Goal: Use online tool/utility: Utilize a website feature to perform a specific function

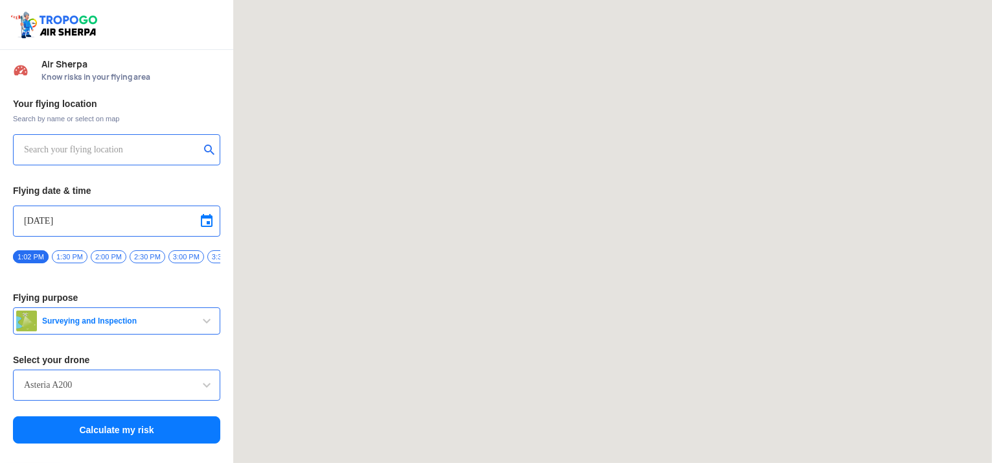
click at [99, 143] on input "text" at bounding box center [112, 150] width 176 height 16
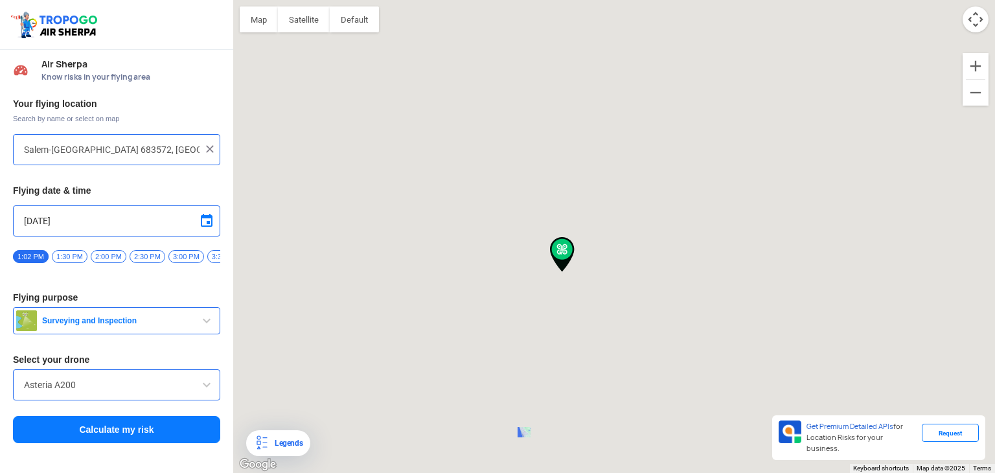
type input "[STREET_ADDRESS]"
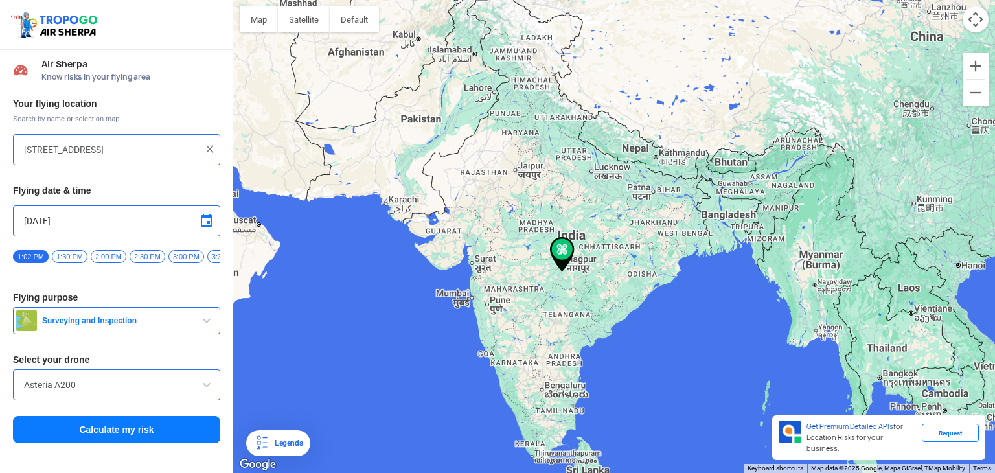
click at [210, 148] on img at bounding box center [209, 149] width 13 height 13
click at [122, 145] on input "text" at bounding box center [112, 150] width 176 height 16
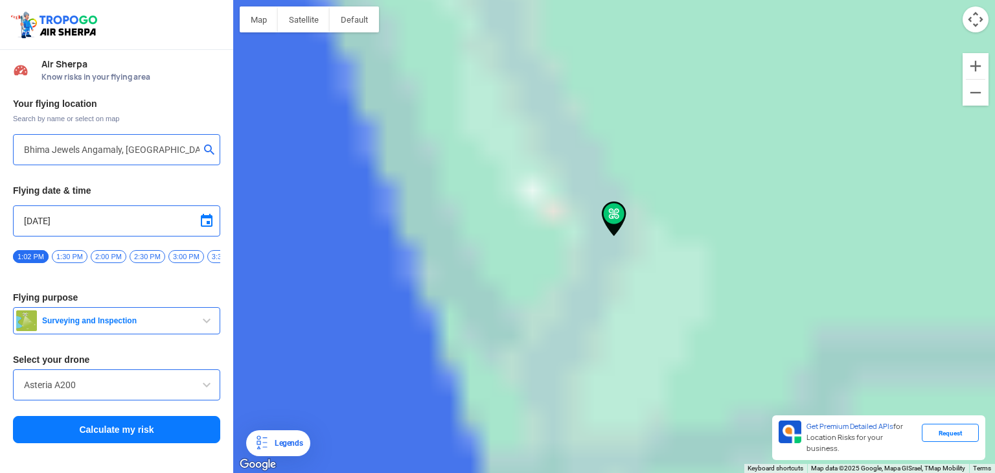
type input "Salem-[GEOGRAPHIC_DATA] 683572, [GEOGRAPHIC_DATA]"
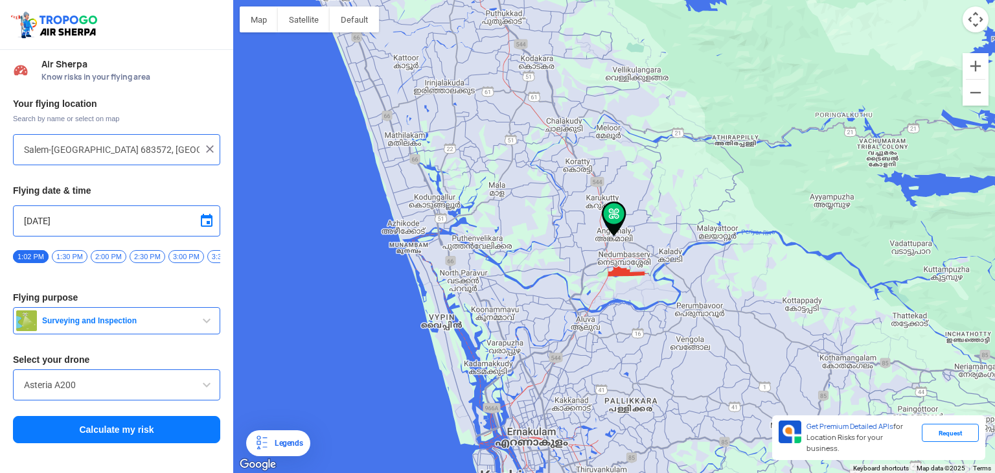
click at [141, 150] on input "Salem-[GEOGRAPHIC_DATA] 683572, [GEOGRAPHIC_DATA]" at bounding box center [112, 150] width 176 height 16
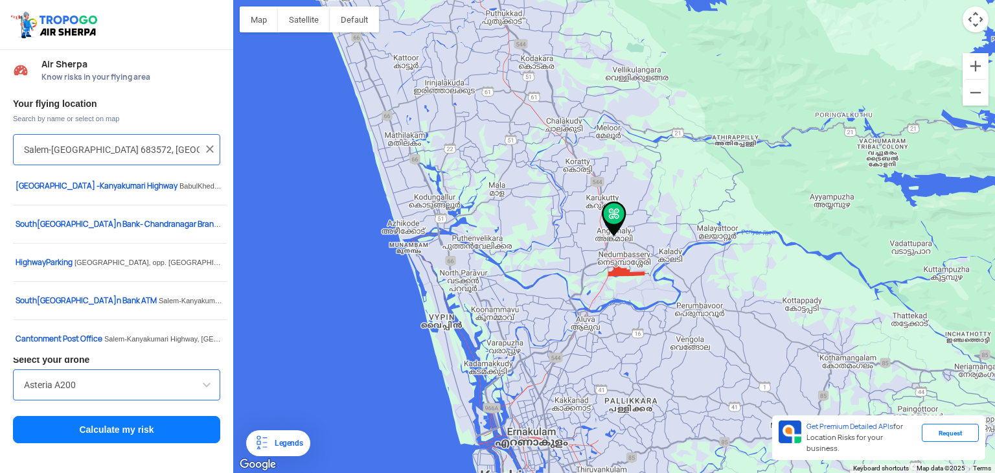
click at [97, 380] on div "Asteria A200" at bounding box center [116, 384] width 207 height 31
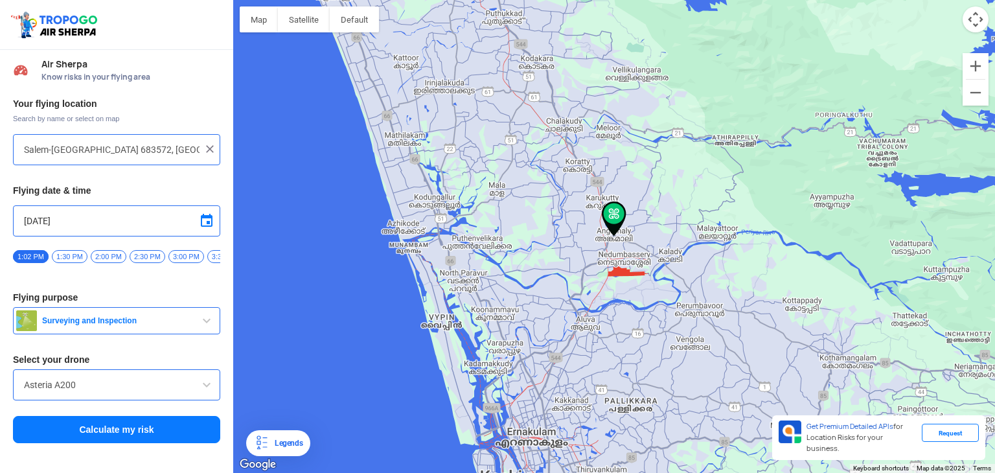
click at [96, 385] on input "Asteria A200" at bounding box center [116, 385] width 185 height 16
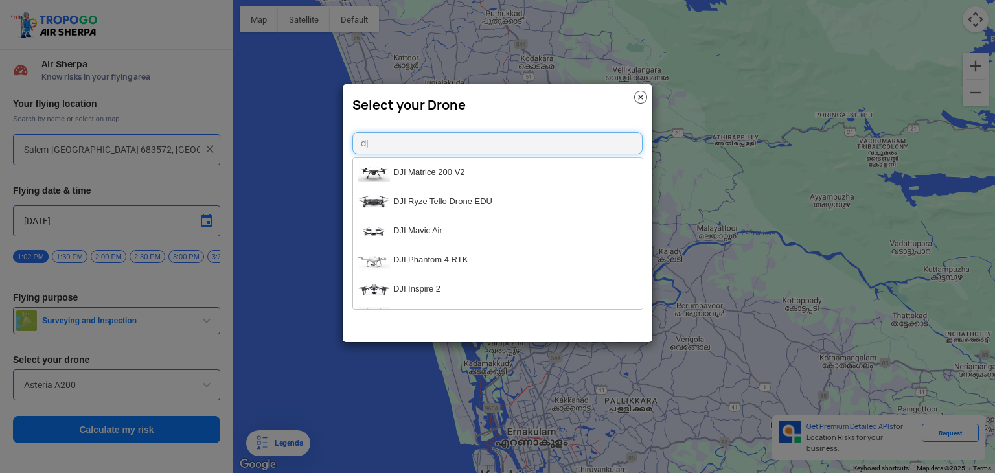
type input "d"
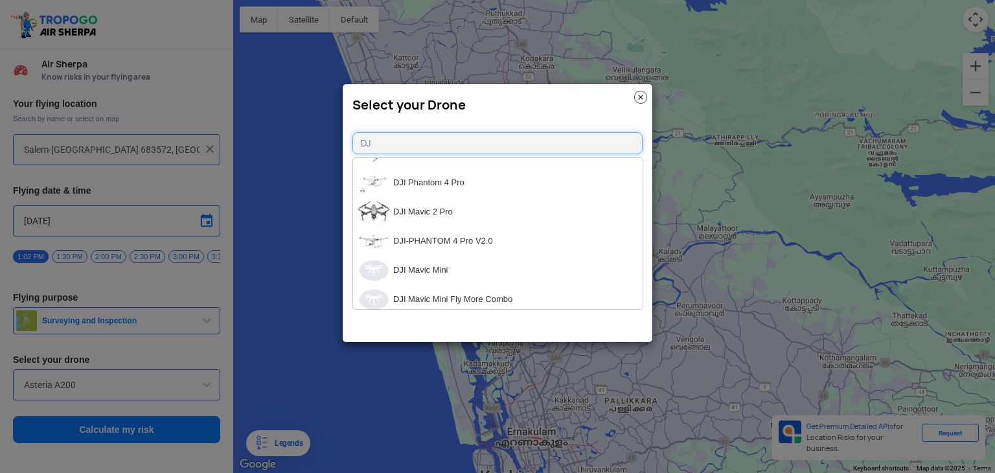
scroll to position [713, 0]
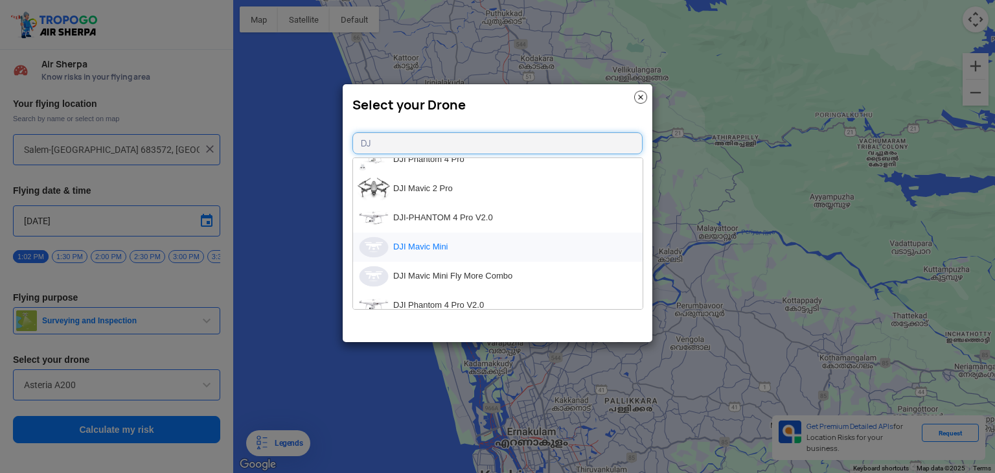
type input "DJ"
click at [472, 244] on li "DJI Mavic Mini" at bounding box center [498, 247] width 290 height 29
type input "DJI Mavic Mini"
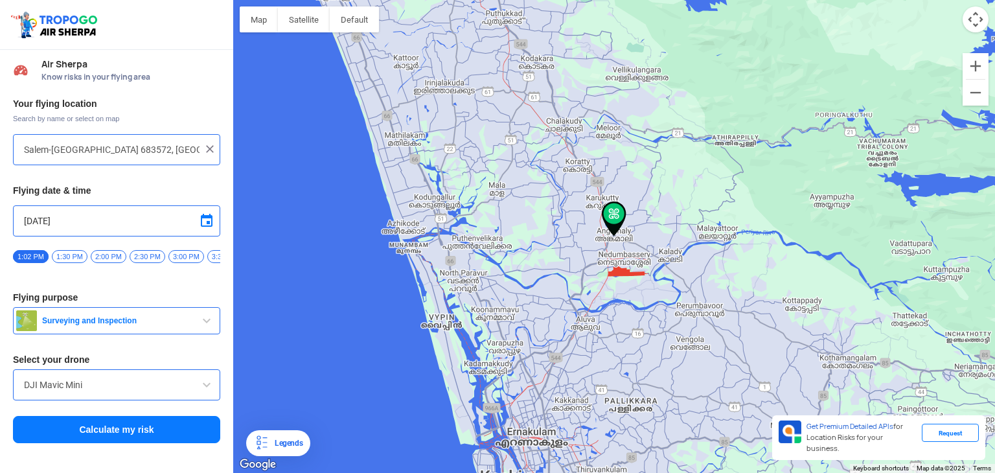
click at [165, 222] on input "[DATE]" at bounding box center [116, 221] width 185 height 16
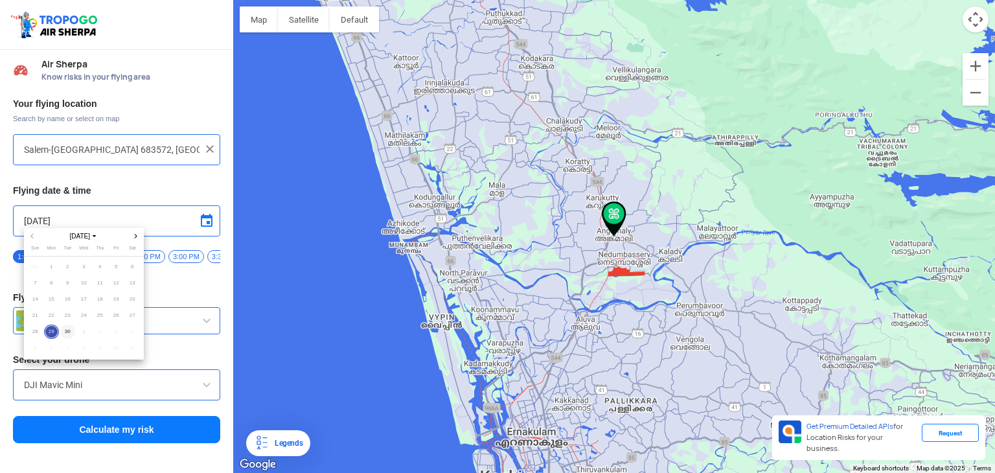
click at [69, 335] on span "30" at bounding box center [67, 332] width 15 height 15
type input "[DATE]"
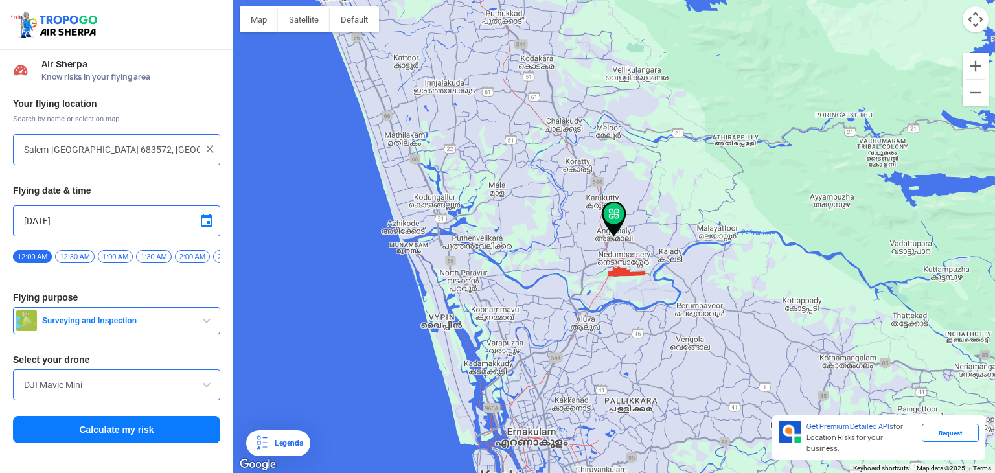
click at [197, 258] on span "2:00 AM" at bounding box center [192, 256] width 35 height 13
click at [115, 259] on span "8:30 AM" at bounding box center [121, 256] width 35 height 13
click at [88, 439] on button "Calculate my risk" at bounding box center [116, 429] width 207 height 27
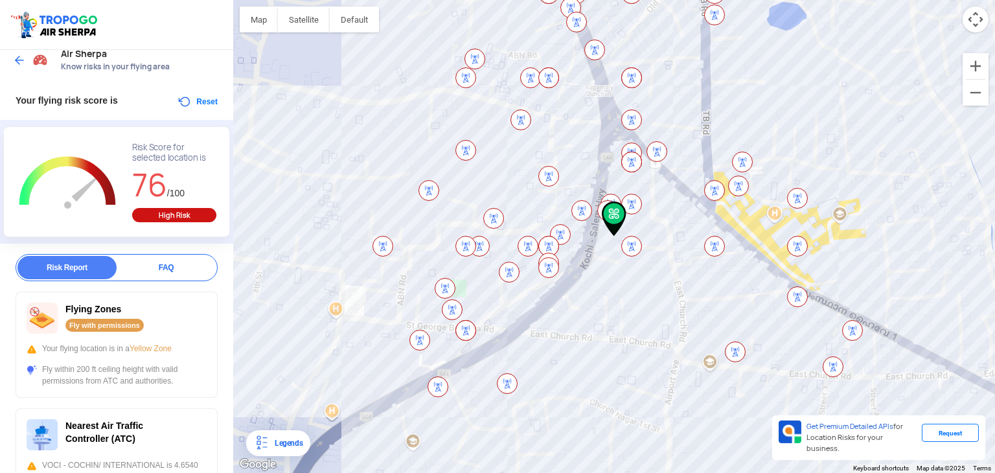
scroll to position [0, 0]
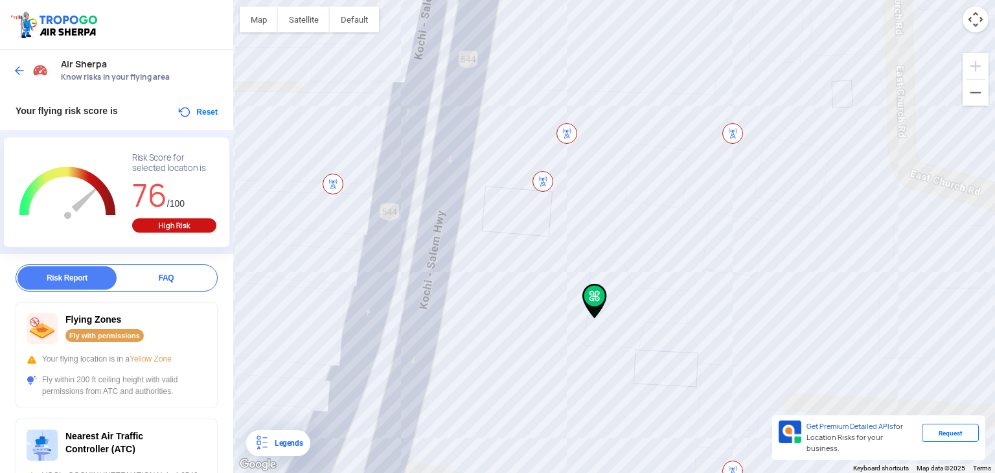
drag, startPoint x: 631, startPoint y: 299, endPoint x: 586, endPoint y: 342, distance: 61.4
click at [586, 342] on div at bounding box center [614, 236] width 762 height 473
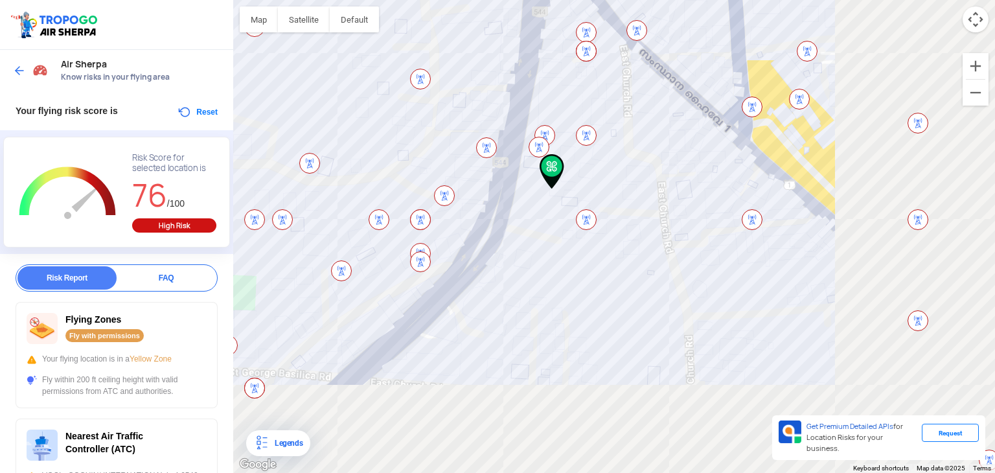
drag, startPoint x: 598, startPoint y: 356, endPoint x: 570, endPoint y: 202, distance: 156.0
click at [570, 202] on div at bounding box center [614, 236] width 762 height 473
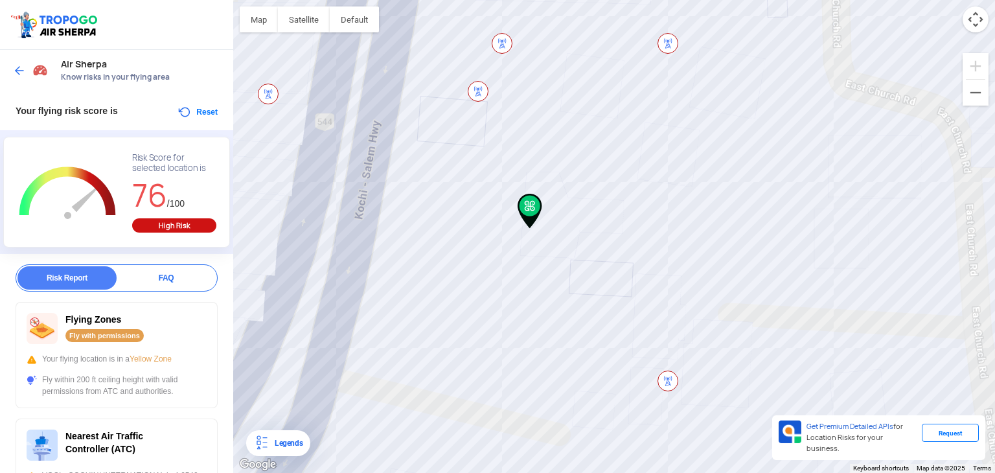
drag, startPoint x: 542, startPoint y: 180, endPoint x: 547, endPoint y: 396, distance: 215.9
click at [546, 400] on div at bounding box center [614, 236] width 762 height 473
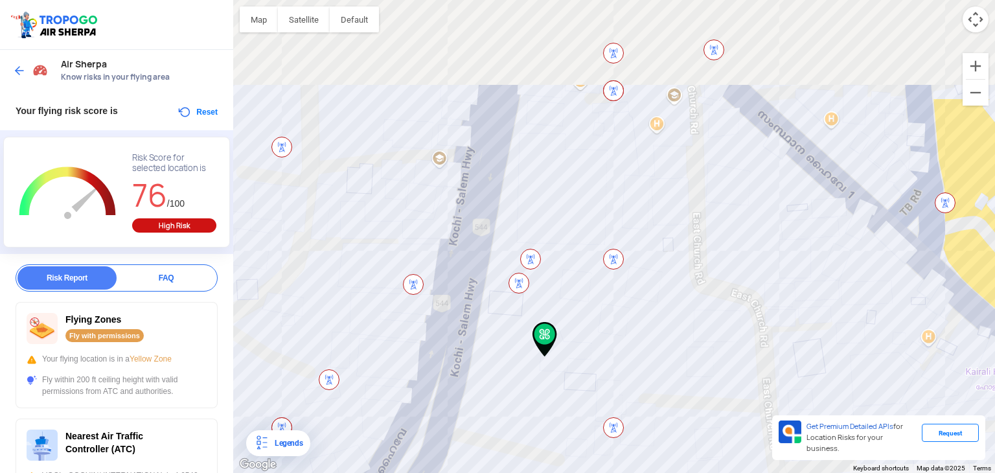
drag, startPoint x: 481, startPoint y: 179, endPoint x: 517, endPoint y: 326, distance: 151.5
click at [517, 326] on div at bounding box center [614, 236] width 762 height 473
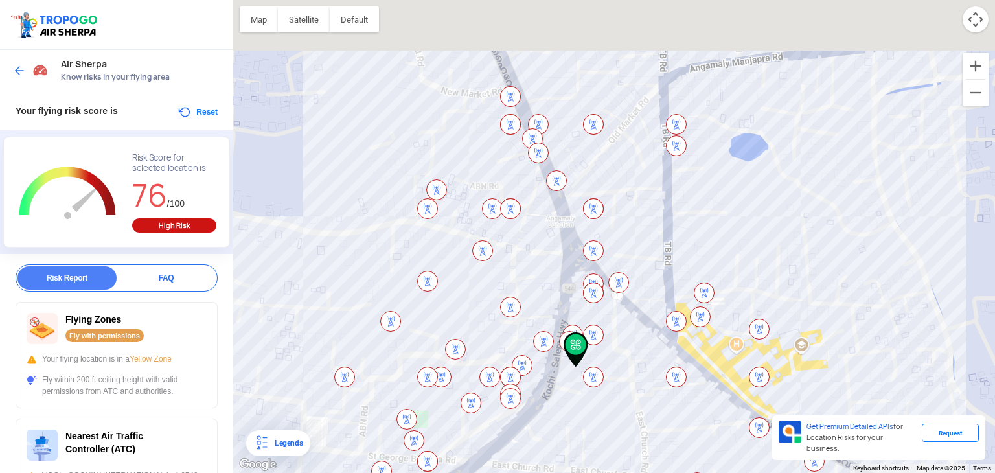
drag, startPoint x: 528, startPoint y: 248, endPoint x: 573, endPoint y: 316, distance: 81.8
click at [573, 316] on div at bounding box center [614, 236] width 762 height 473
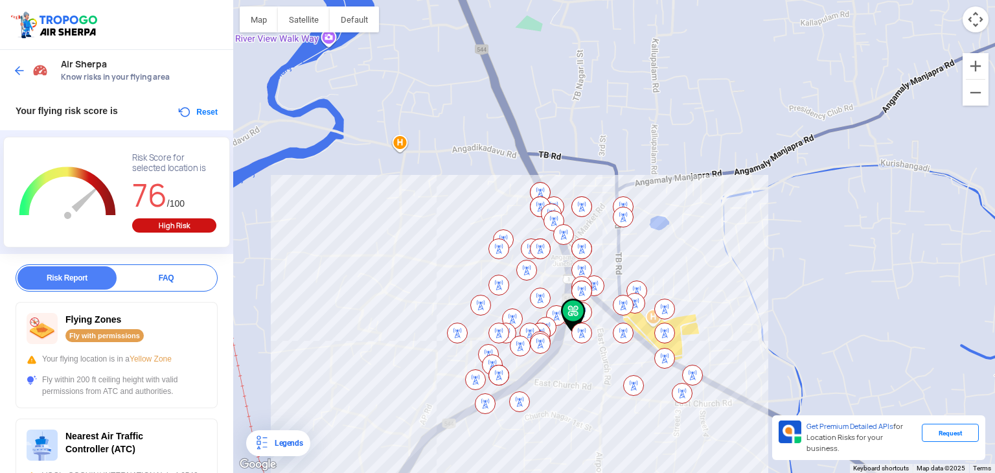
drag, startPoint x: 571, startPoint y: 241, endPoint x: 570, endPoint y: 255, distance: 13.6
click at [570, 255] on div at bounding box center [614, 236] width 762 height 473
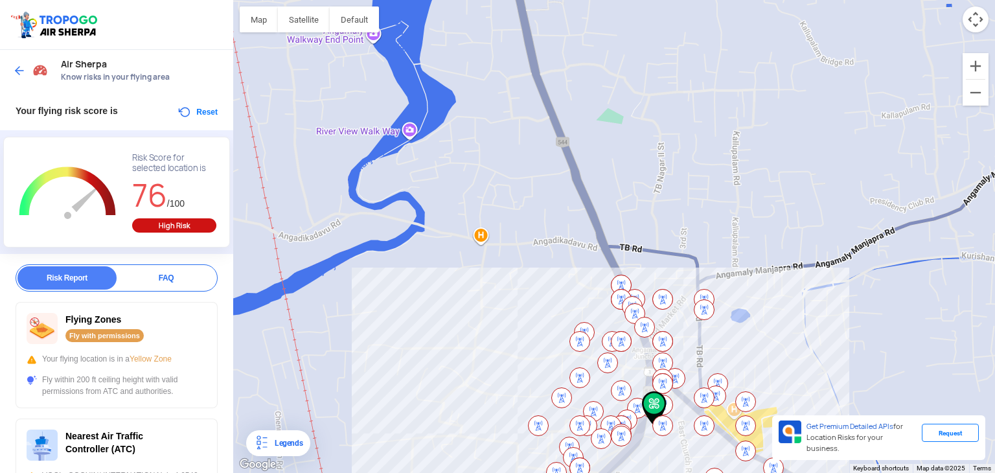
drag, startPoint x: 547, startPoint y: 235, endPoint x: 628, endPoint y: 337, distance: 130.1
click at [628, 337] on img at bounding box center [621, 341] width 21 height 21
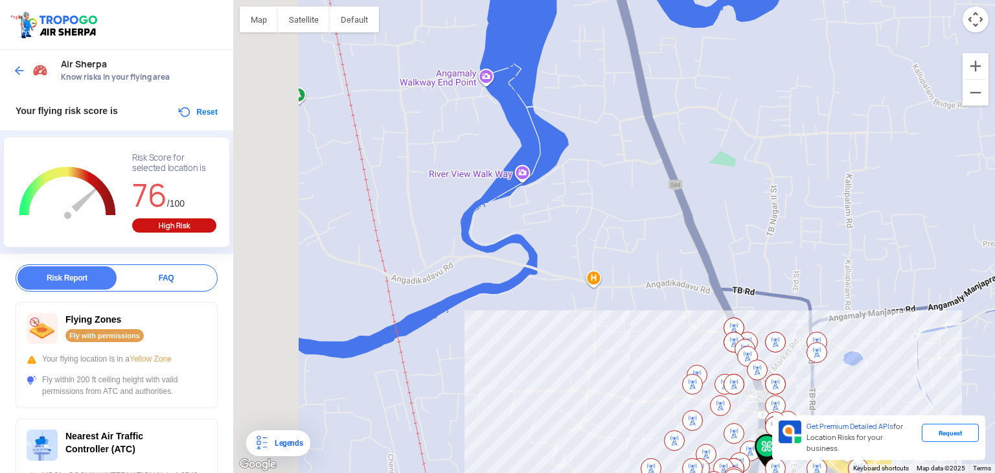
drag, startPoint x: 543, startPoint y: 305, endPoint x: 658, endPoint y: 348, distance: 122.4
click at [658, 348] on div at bounding box center [614, 236] width 762 height 473
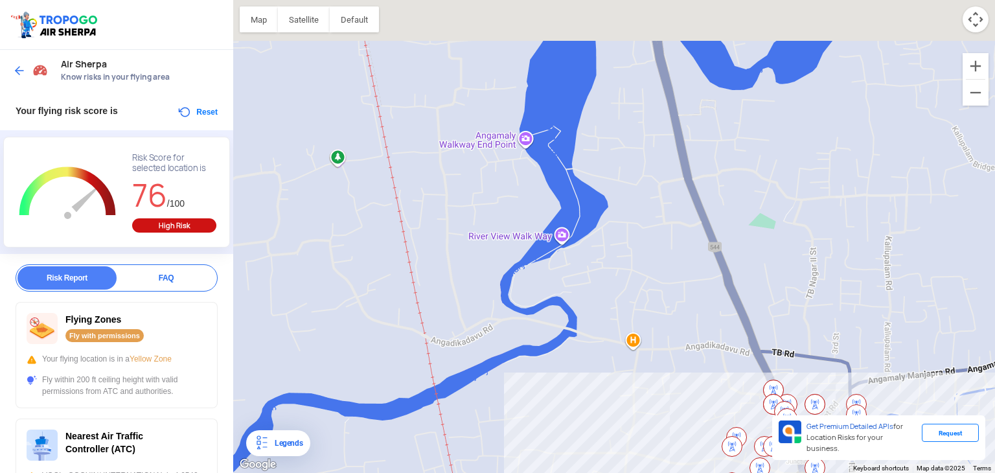
drag, startPoint x: 633, startPoint y: 304, endPoint x: 675, endPoint y: 371, distance: 79.5
click at [675, 371] on div at bounding box center [614, 236] width 762 height 473
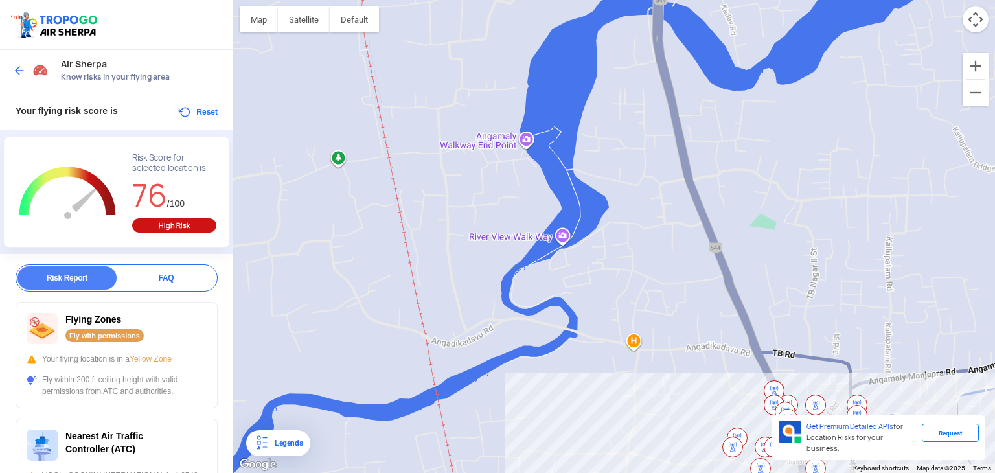
drag, startPoint x: 655, startPoint y: 316, endPoint x: 673, endPoint y: 382, distance: 68.5
click at [673, 382] on div at bounding box center [614, 236] width 762 height 473
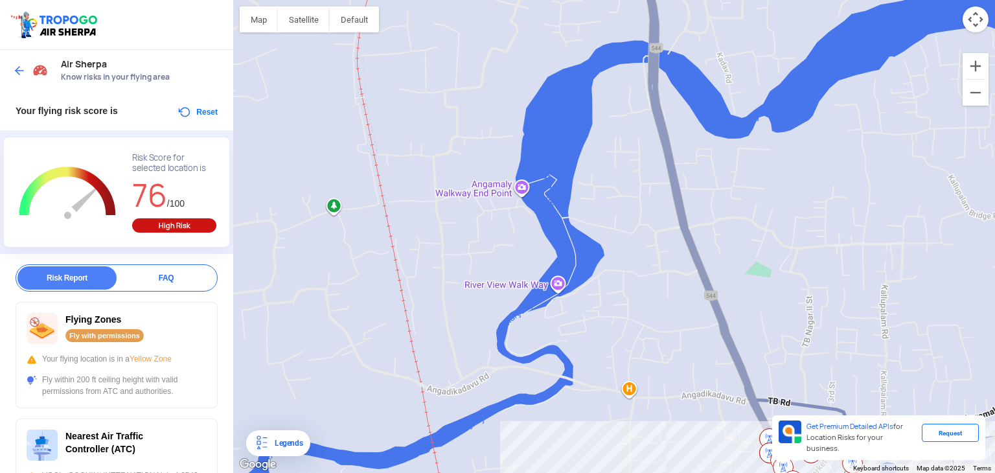
drag, startPoint x: 700, startPoint y: 365, endPoint x: 592, endPoint y: 122, distance: 265.4
click at [590, 159] on div at bounding box center [614, 236] width 762 height 473
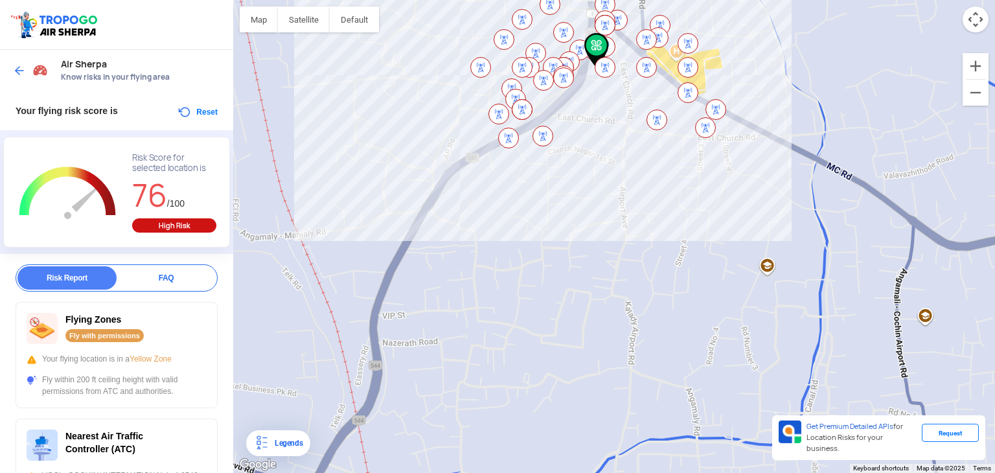
click at [16, 66] on img at bounding box center [19, 70] width 13 height 13
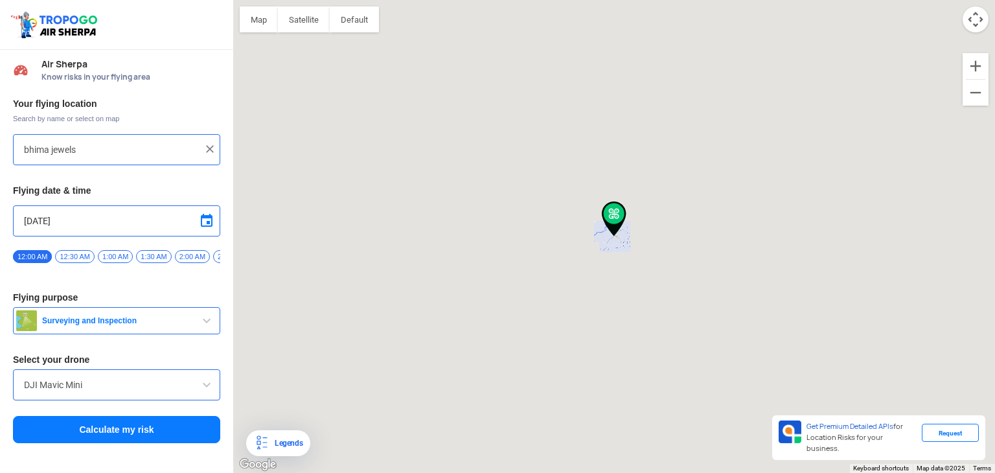
type input "Salem-[GEOGRAPHIC_DATA] 683572, [GEOGRAPHIC_DATA]"
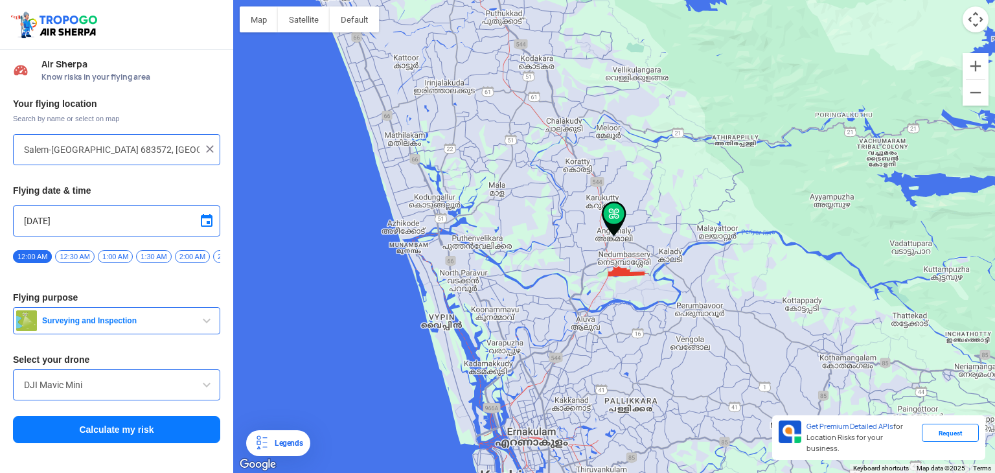
click at [210, 146] on img at bounding box center [209, 149] width 13 height 13
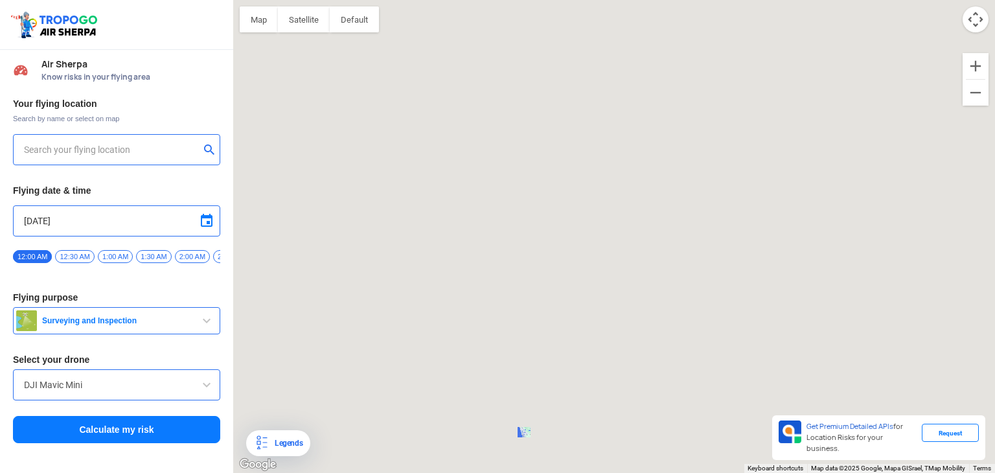
click at [145, 144] on input "text" at bounding box center [112, 150] width 176 height 16
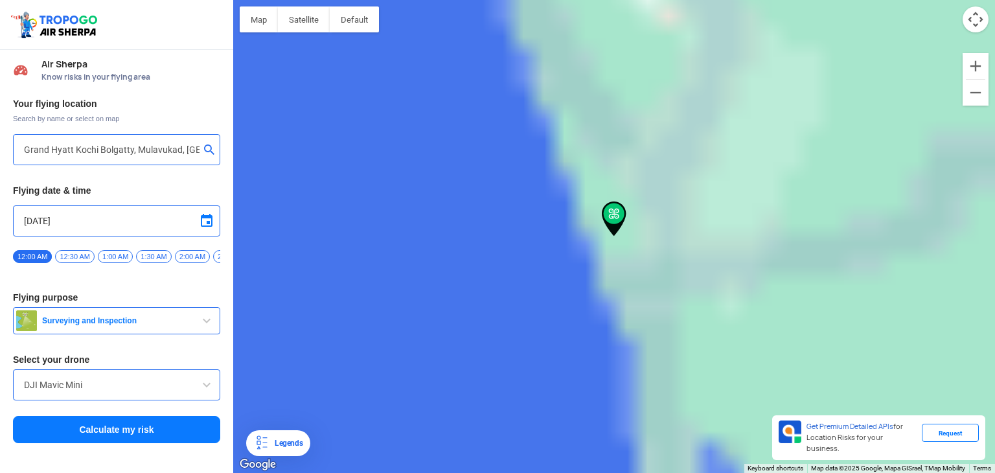
type input "Grand Hyatt Kochi Bolgatty, Lobby Level, Mulavukad, [GEOGRAPHIC_DATA], [GEOGRAP…"
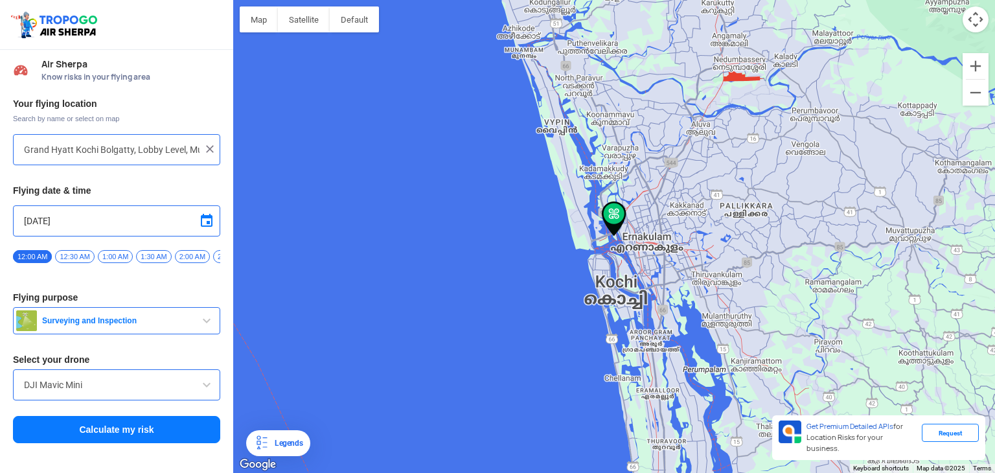
click at [163, 229] on div "[DATE]" at bounding box center [116, 220] width 207 height 31
click at [163, 221] on input "[DATE]" at bounding box center [116, 221] width 185 height 16
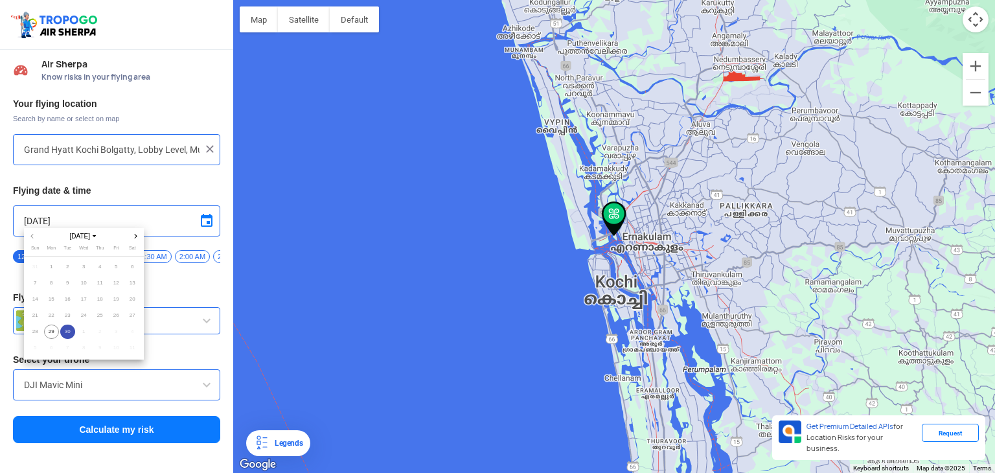
click at [68, 330] on span "30" at bounding box center [67, 332] width 15 height 15
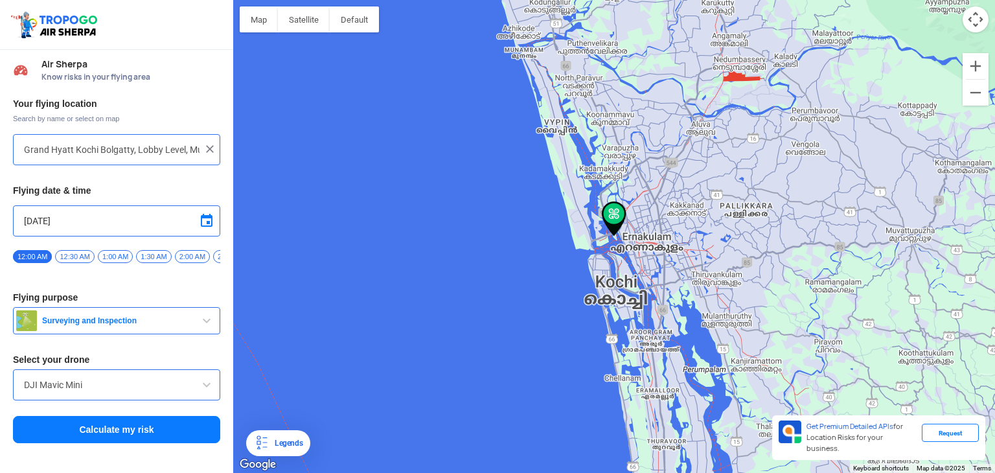
click at [152, 254] on span "1:30 AM" at bounding box center [153, 256] width 35 height 13
click at [168, 257] on span "11:30 AM" at bounding box center [185, 256] width 39 height 13
click at [128, 435] on button "Calculate my risk" at bounding box center [116, 429] width 207 height 27
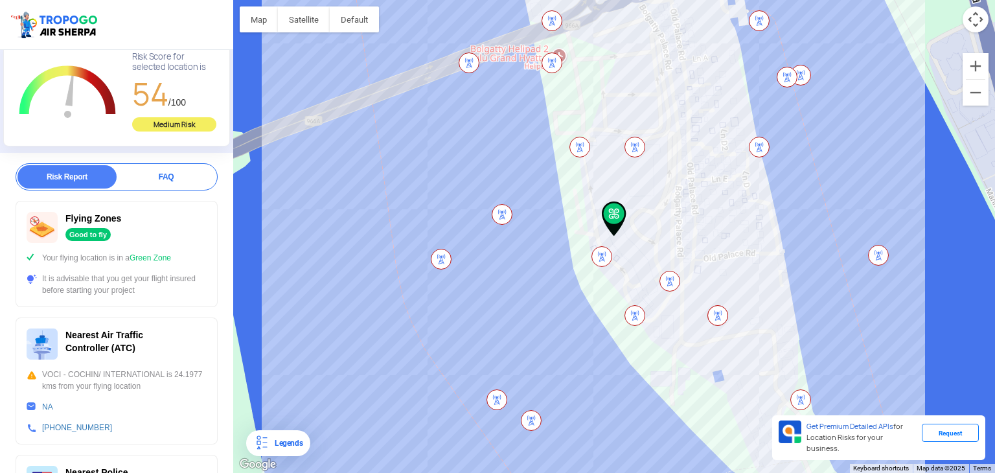
scroll to position [0, 0]
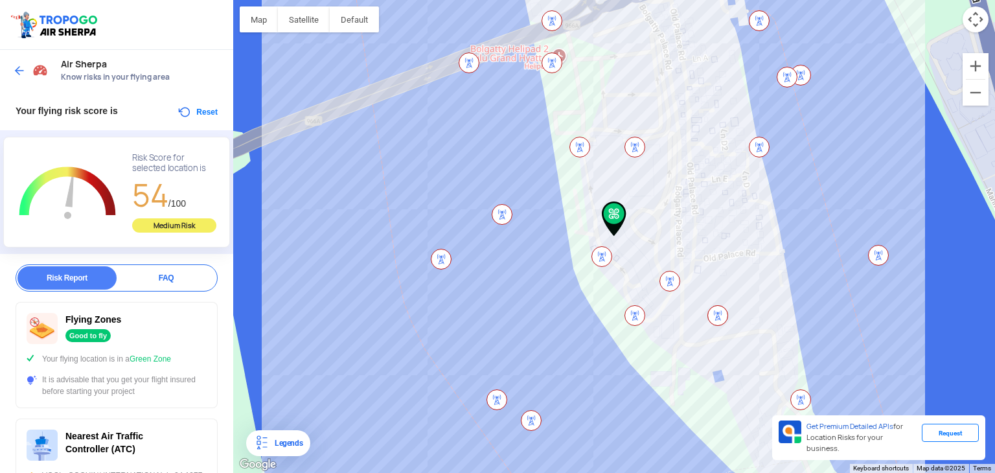
click at [19, 69] on img at bounding box center [19, 70] width 13 height 13
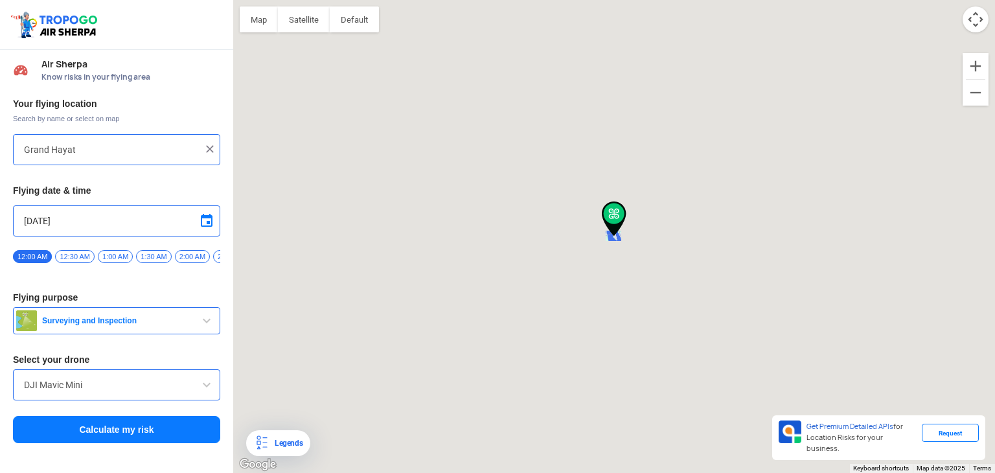
type input "Grand Hyatt Kochi Bolgatty, Lobby Level, Mulavukad, [GEOGRAPHIC_DATA], [GEOGRAP…"
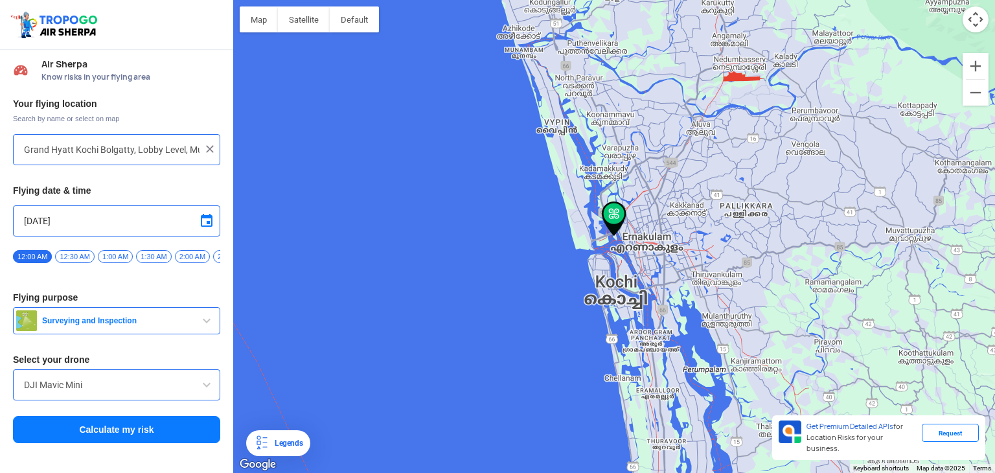
click at [205, 146] on img at bounding box center [209, 149] width 13 height 13
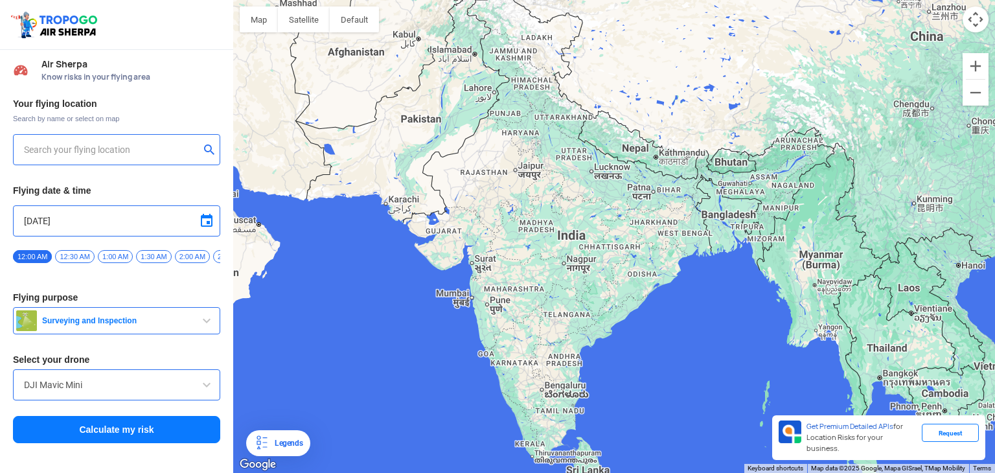
click at [145, 151] on input "text" at bounding box center [112, 150] width 176 height 16
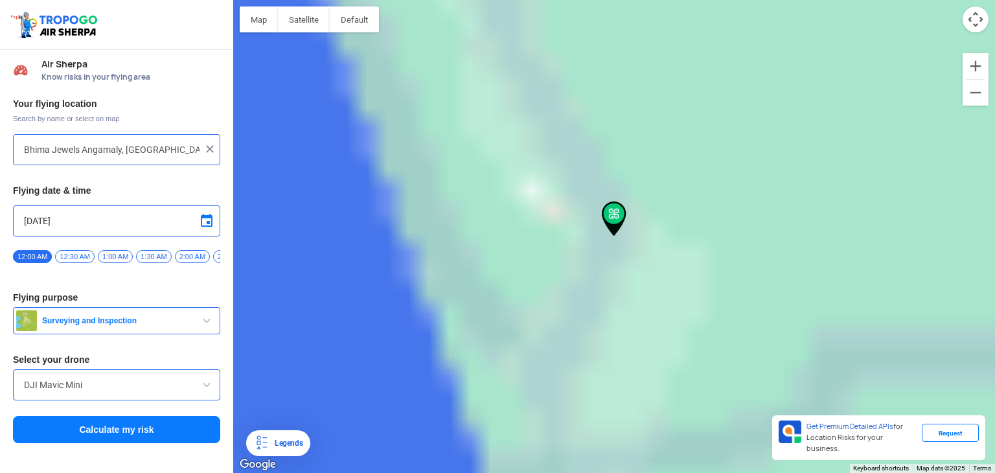
type input "Salem-[GEOGRAPHIC_DATA] 683572, [GEOGRAPHIC_DATA]"
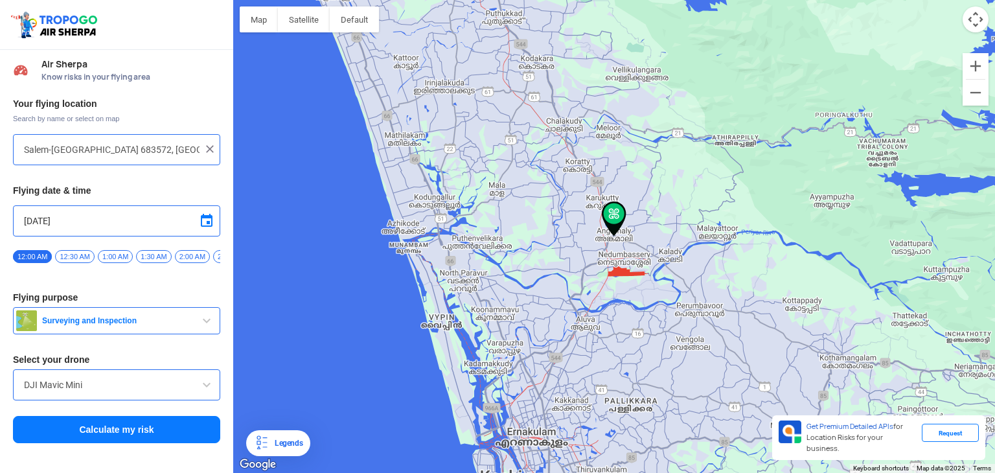
click at [120, 225] on input "[DATE]" at bounding box center [116, 221] width 185 height 16
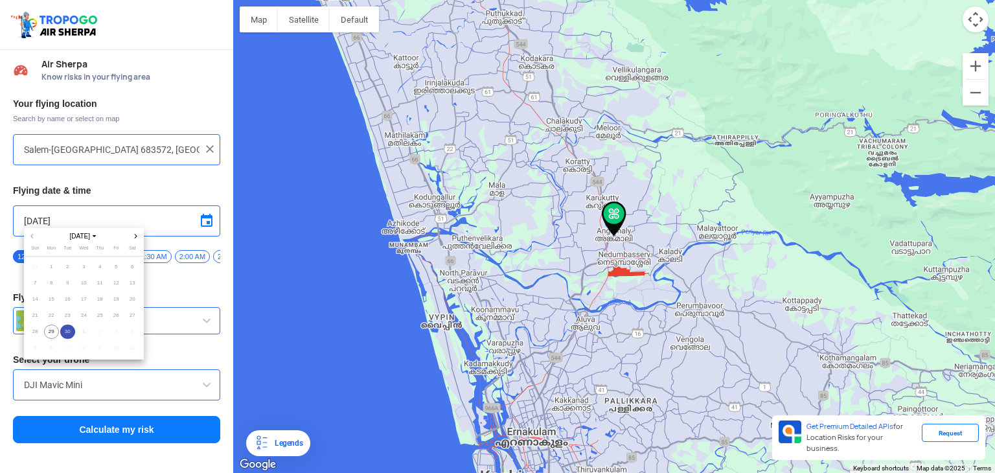
click at [67, 325] on span "30" at bounding box center [67, 332] width 15 height 15
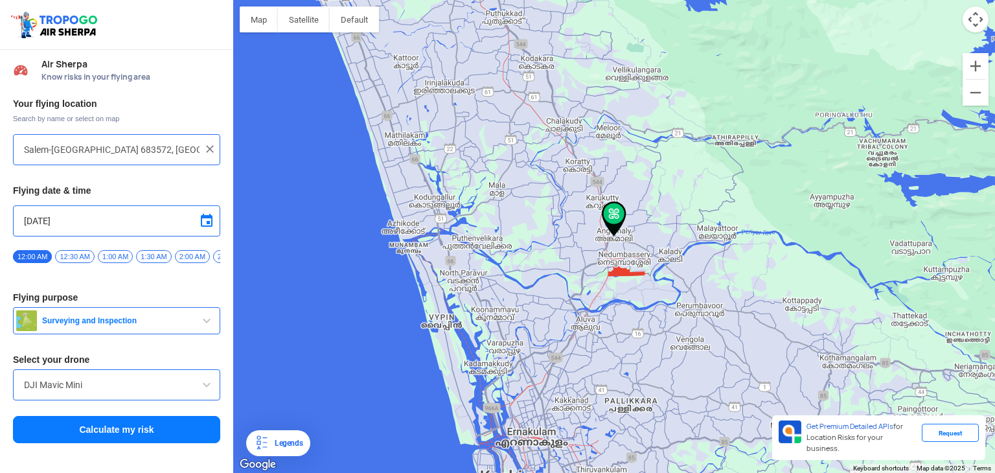
click at [158, 257] on span "1:30 AM" at bounding box center [153, 256] width 35 height 13
click at [158, 257] on span "9:00 AM" at bounding box center [160, 256] width 35 height 13
click at [119, 438] on button "Calculate my risk" at bounding box center [116, 429] width 207 height 27
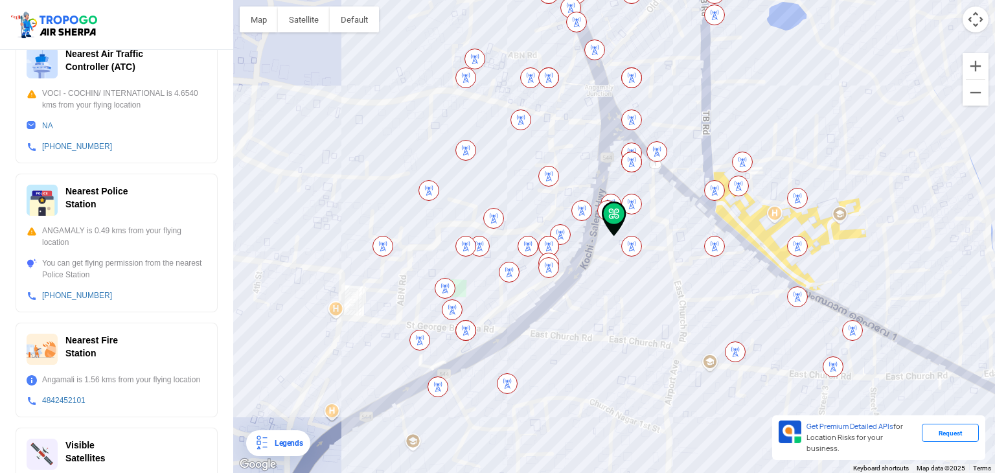
scroll to position [380, 0]
click at [32, 380] on div "Angamali is 1.56 kms from your flying location" at bounding box center [117, 382] width 180 height 12
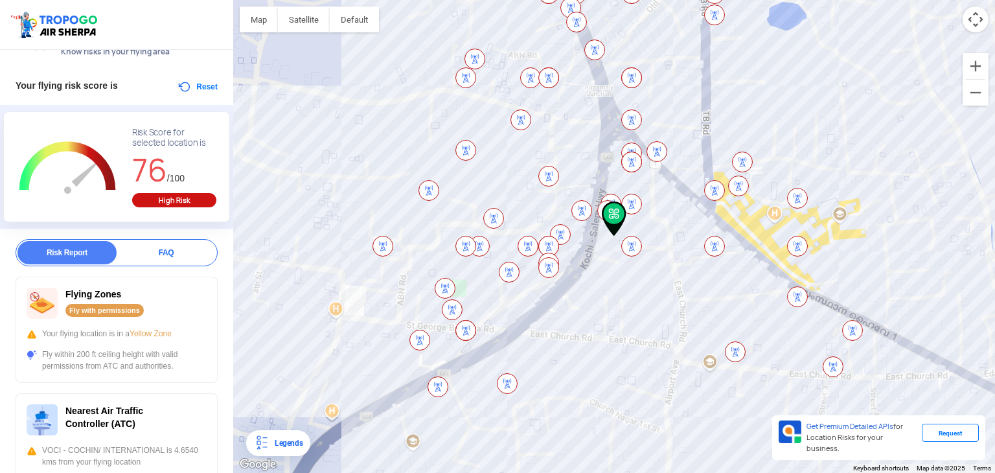
scroll to position [0, 0]
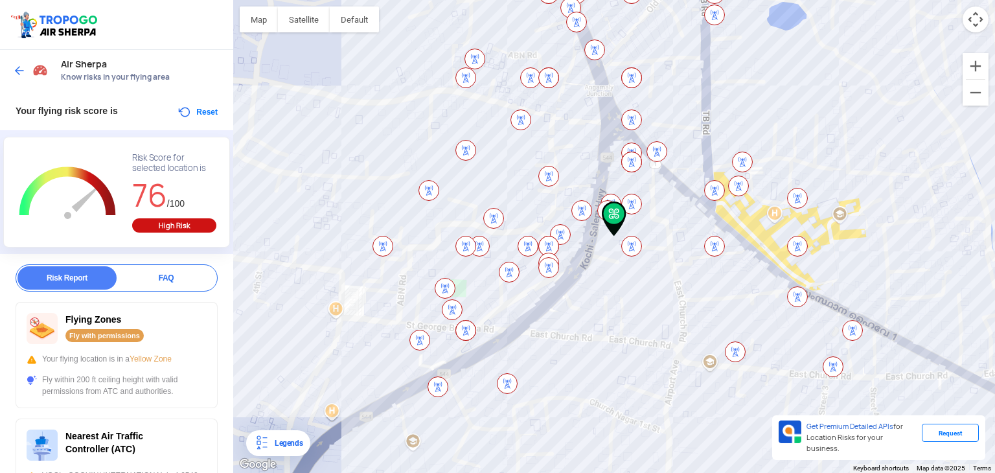
click at [183, 111] on button "Reset" at bounding box center [197, 112] width 41 height 16
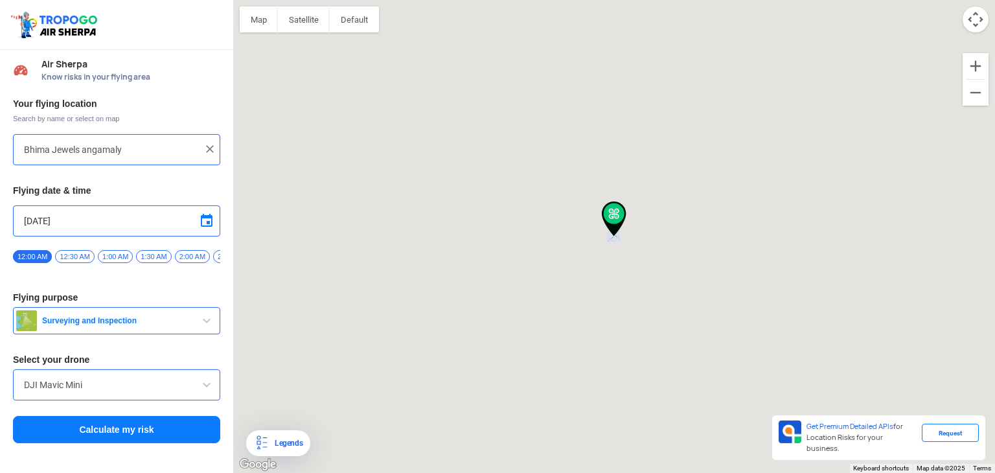
type input "Salem-[GEOGRAPHIC_DATA] 683572, [GEOGRAPHIC_DATA]"
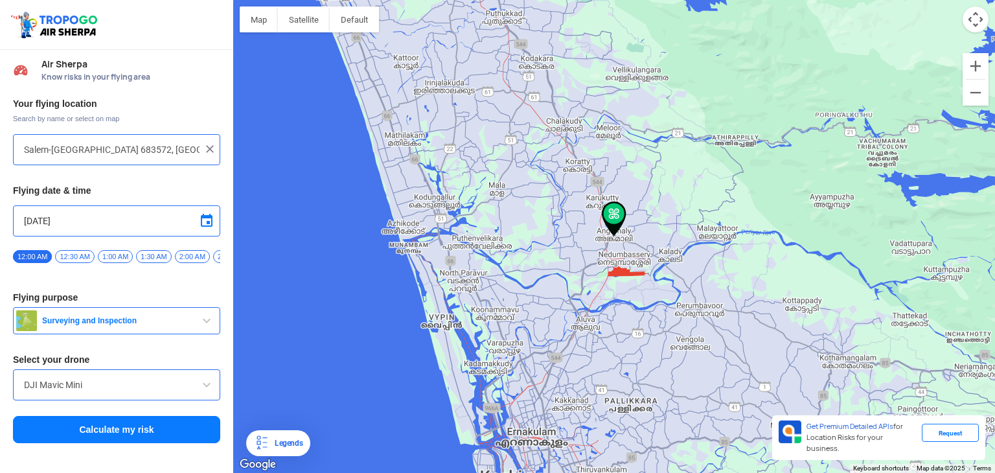
click at [177, 257] on span "2:00 AM" at bounding box center [192, 256] width 35 height 13
click at [143, 250] on span "10:30 AM" at bounding box center [152, 256] width 39 height 13
click at [118, 428] on button "Calculate my risk" at bounding box center [116, 429] width 207 height 27
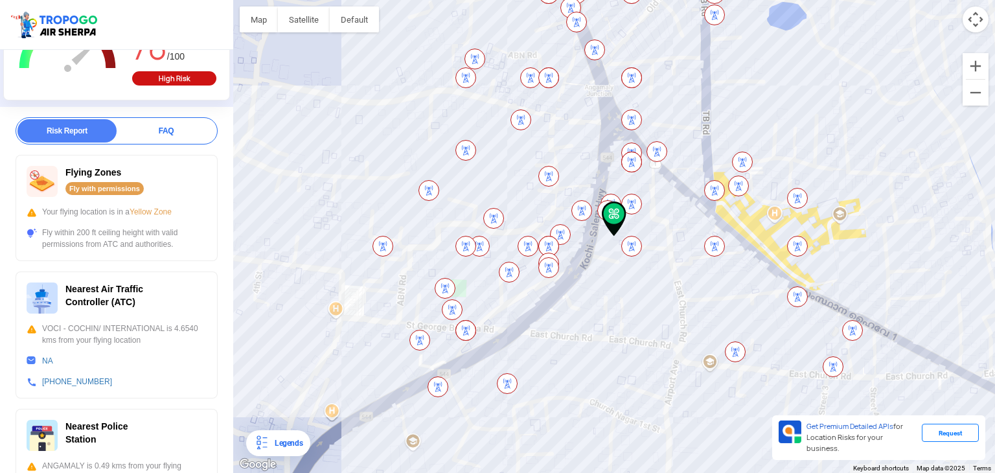
scroll to position [0, 0]
